Goal: Task Accomplishment & Management: Manage account settings

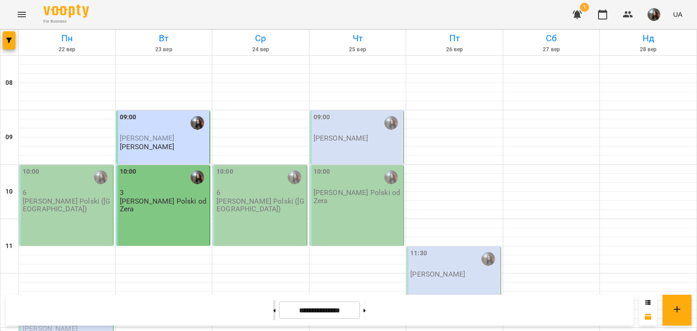
click at [273, 307] on button at bounding box center [274, 310] width 2 height 20
type input "**********"
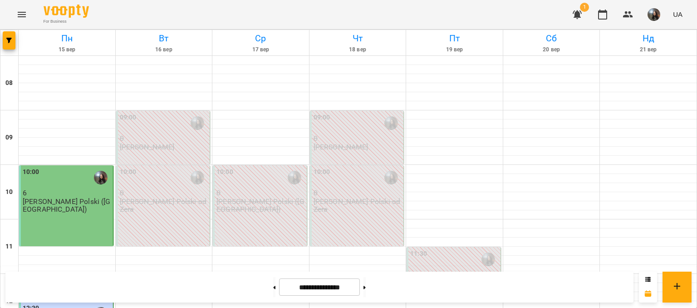
scroll to position [544, 0]
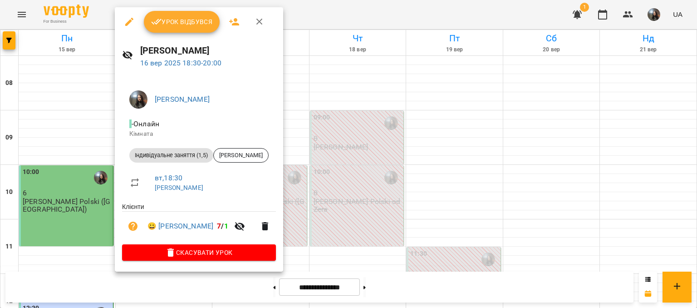
click at [60, 133] on div at bounding box center [348, 154] width 697 height 308
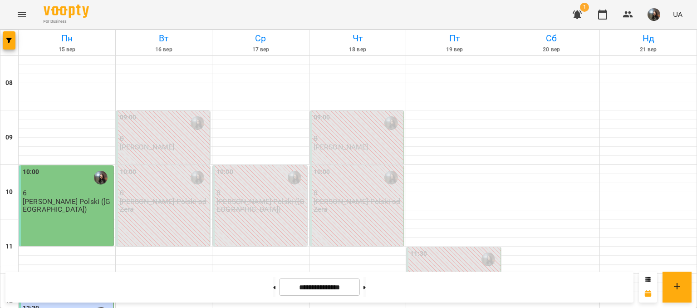
scroll to position [454, 0]
click at [573, 16] on icon "button" at bounding box center [577, 14] width 11 height 11
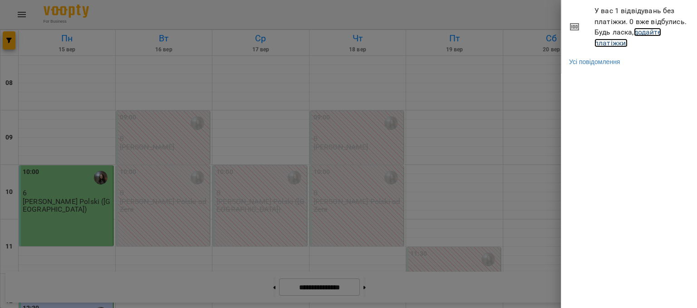
click at [604, 41] on link "додайте платіжки!" at bounding box center [627, 38] width 67 height 20
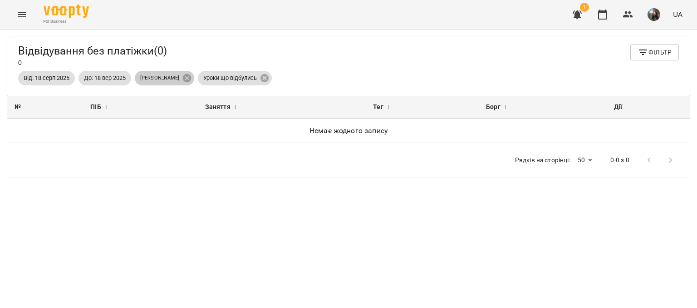
click at [165, 81] on p "[PERSON_NAME]" at bounding box center [159, 78] width 39 height 8
click at [90, 78] on span "До: 18 вер 2025" at bounding box center [104, 78] width 53 height 8
click at [28, 15] on button "Menu" at bounding box center [22, 15] width 22 height 22
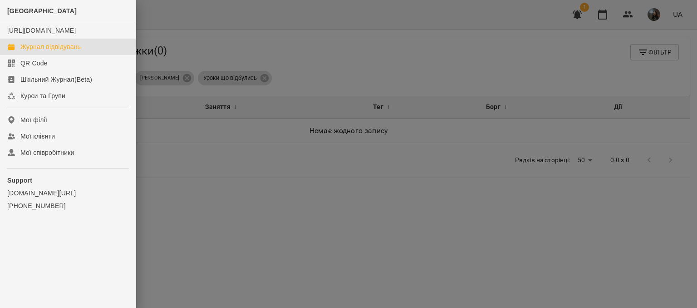
click at [24, 51] on div "Журнал відвідувань" at bounding box center [50, 46] width 60 height 9
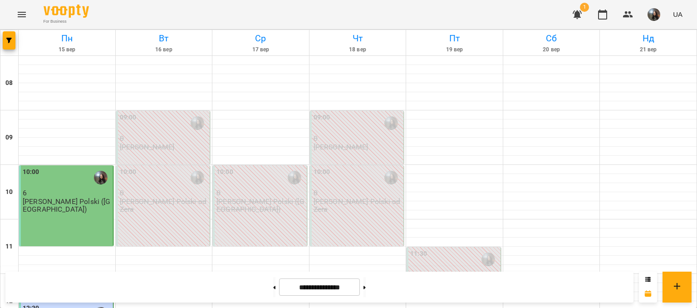
scroll to position [544, 0]
click at [366, 285] on button at bounding box center [364, 287] width 2 height 20
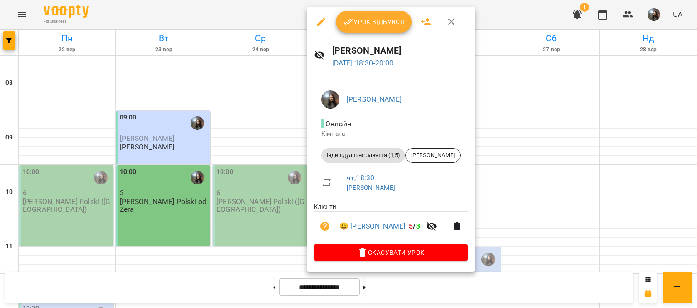
click at [274, 162] on div at bounding box center [348, 154] width 697 height 308
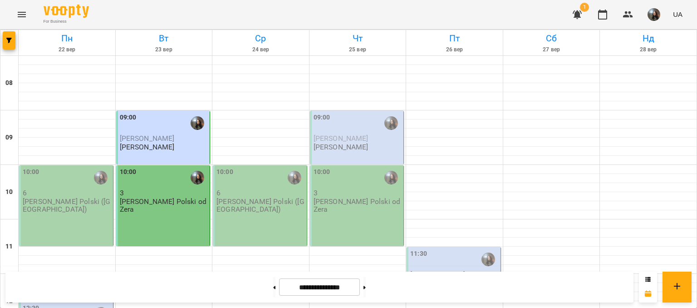
scroll to position [181, 0]
click at [273, 293] on button at bounding box center [274, 287] width 2 height 20
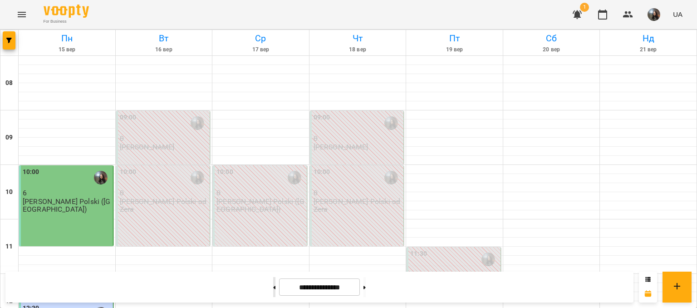
scroll to position [91, 0]
click at [273, 284] on button at bounding box center [274, 287] width 2 height 20
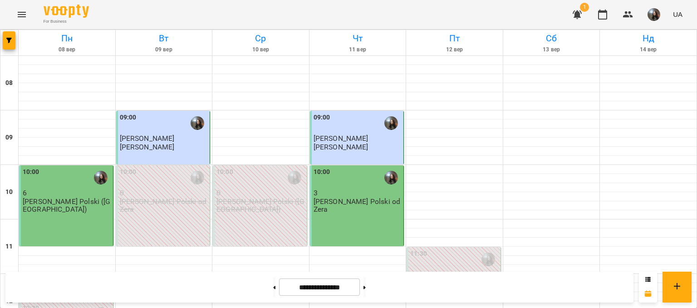
scroll to position [454, 0]
click at [366, 282] on button at bounding box center [364, 287] width 2 height 20
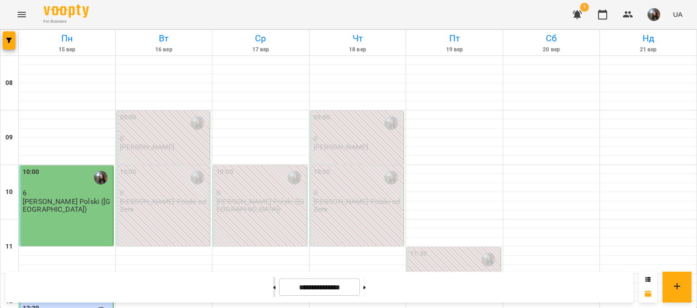
click at [273, 290] on button at bounding box center [274, 287] width 2 height 20
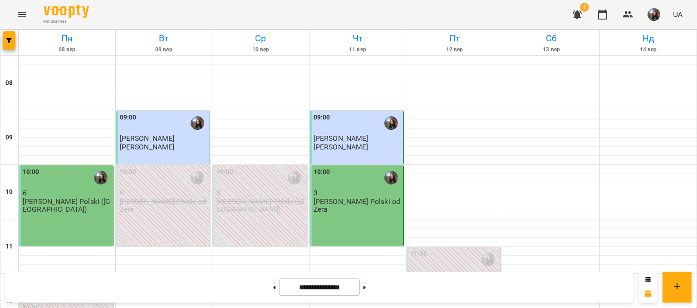
scroll to position [544, 0]
click at [366, 287] on button at bounding box center [364, 287] width 2 height 20
type input "**********"
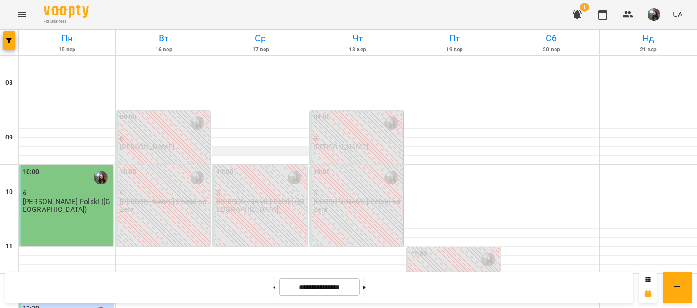
scroll to position [363, 0]
